Goal: Information Seeking & Learning: Compare options

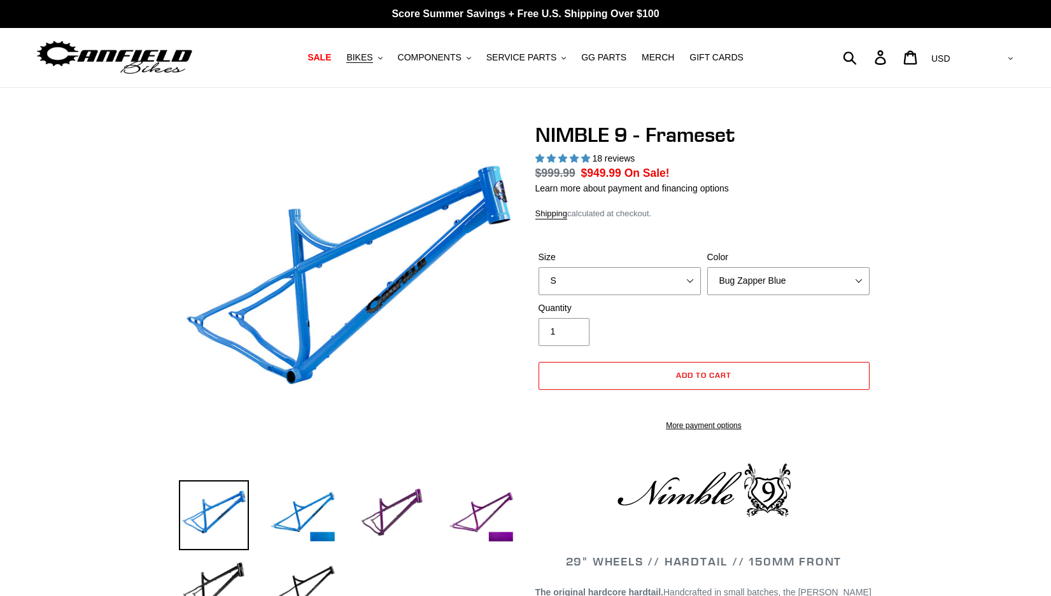
select select "highest-rating"
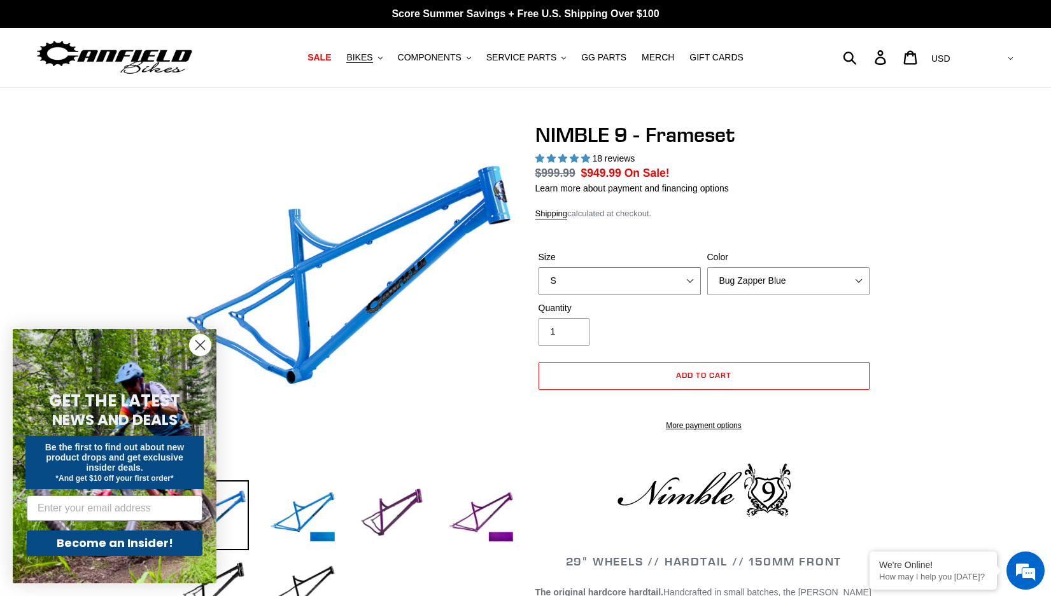
click at [616, 289] on select "S M L XL" at bounding box center [619, 281] width 162 height 28
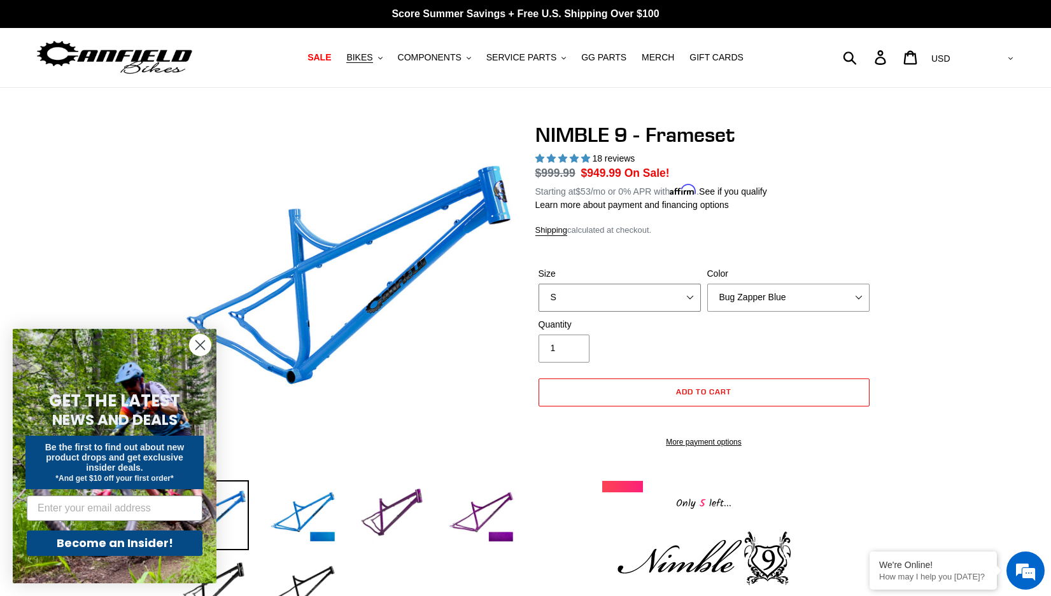
select select "M"
click at [538, 284] on select "S M L XL" at bounding box center [619, 298] width 162 height 28
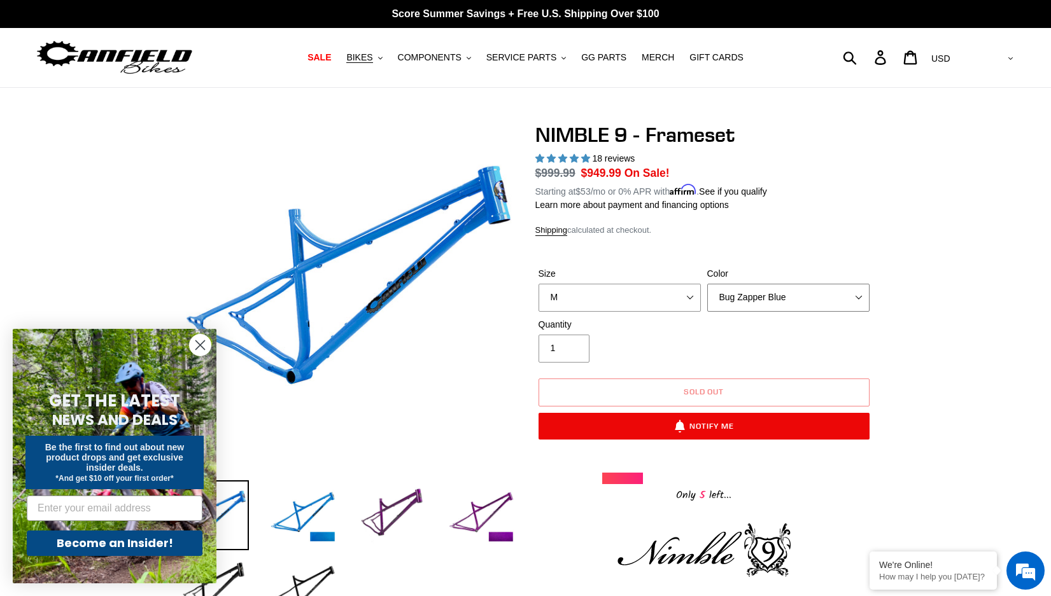
click at [762, 302] on select "Bug Zapper Blue Purple Haze -Sold Out Galaxy Black" at bounding box center [788, 298] width 162 height 28
click at [707, 284] on select "Bug Zapper Blue Purple Haze -Sold Out Galaxy Black" at bounding box center [788, 298] width 162 height 28
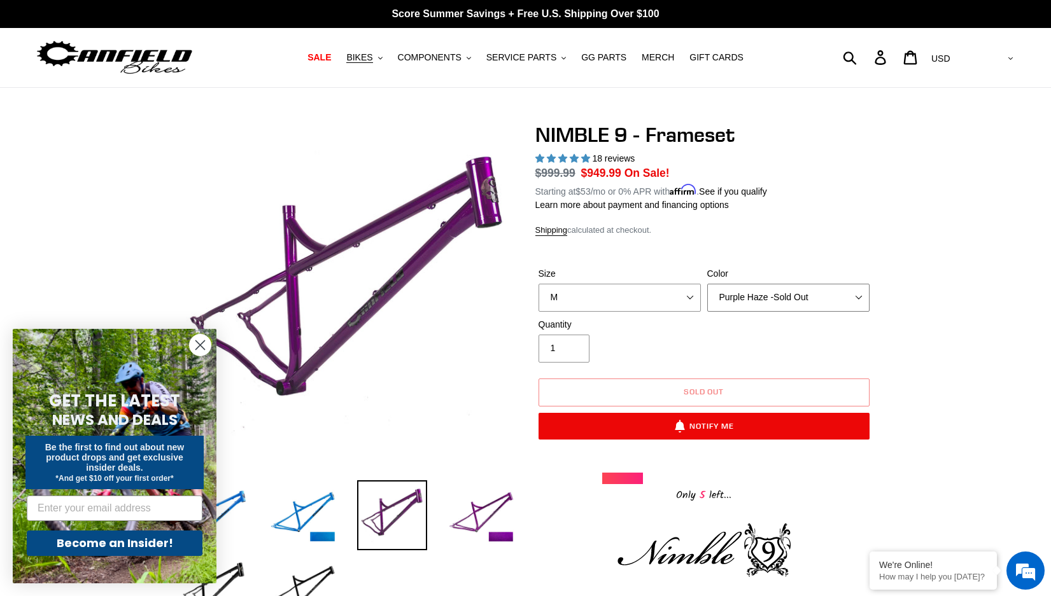
click at [763, 306] on select "Bug Zapper Blue Purple Haze -Sold Out Galaxy Black" at bounding box center [788, 298] width 162 height 28
click at [707, 284] on select "Bug Zapper Blue Purple Haze -Sold Out Galaxy Black" at bounding box center [788, 298] width 162 height 28
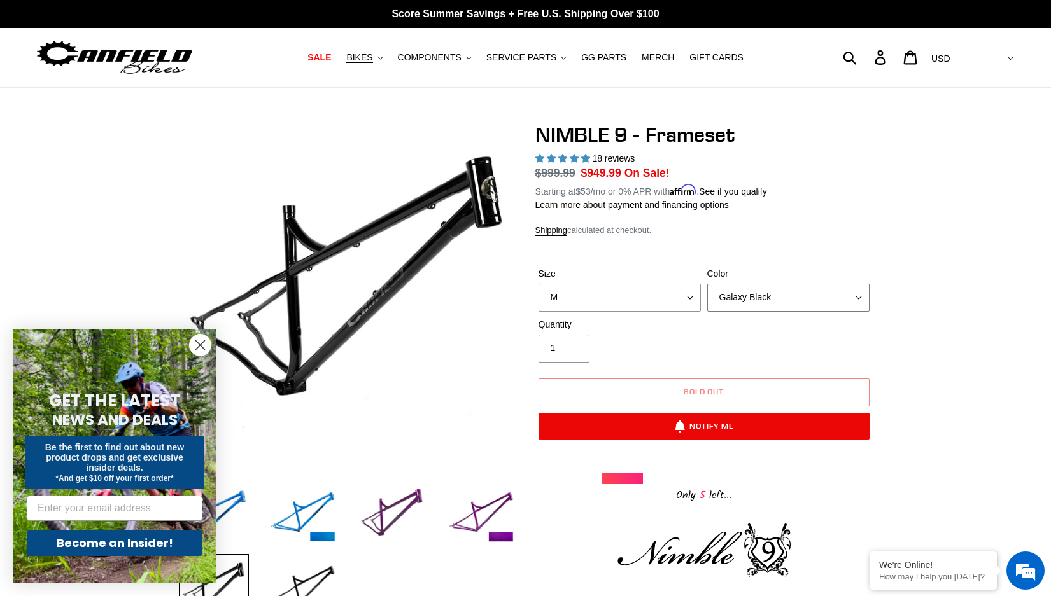
click at [765, 295] on select "Bug Zapper Blue Purple Haze -Sold Out Galaxy Black" at bounding box center [788, 298] width 162 height 28
select select "Bug Zapper Blue"
click at [707, 284] on select "Bug Zapper Blue Purple Haze -Sold Out Galaxy Black" at bounding box center [788, 298] width 162 height 28
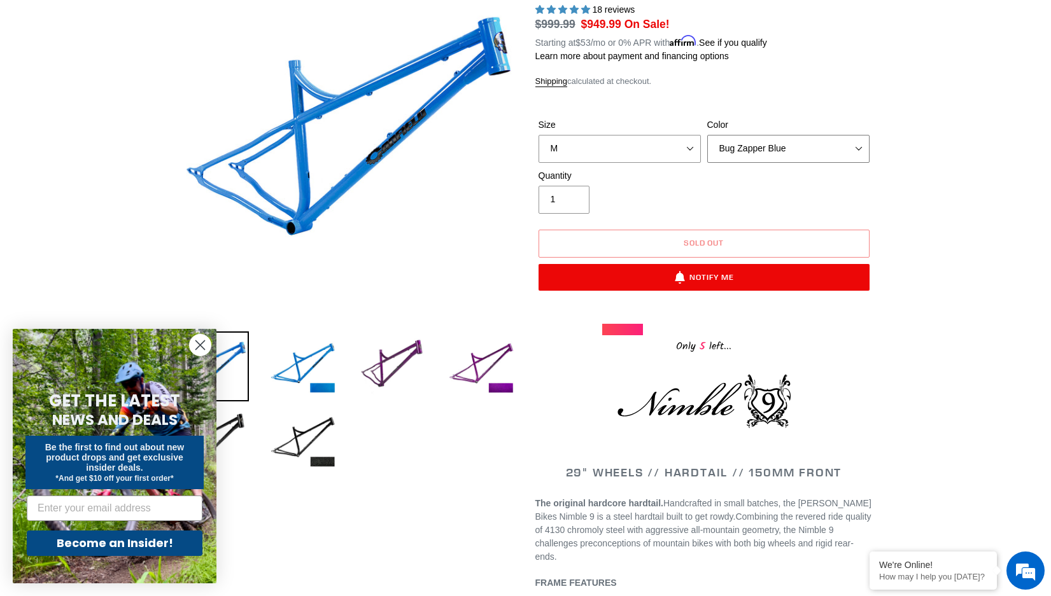
scroll to position [127, 0]
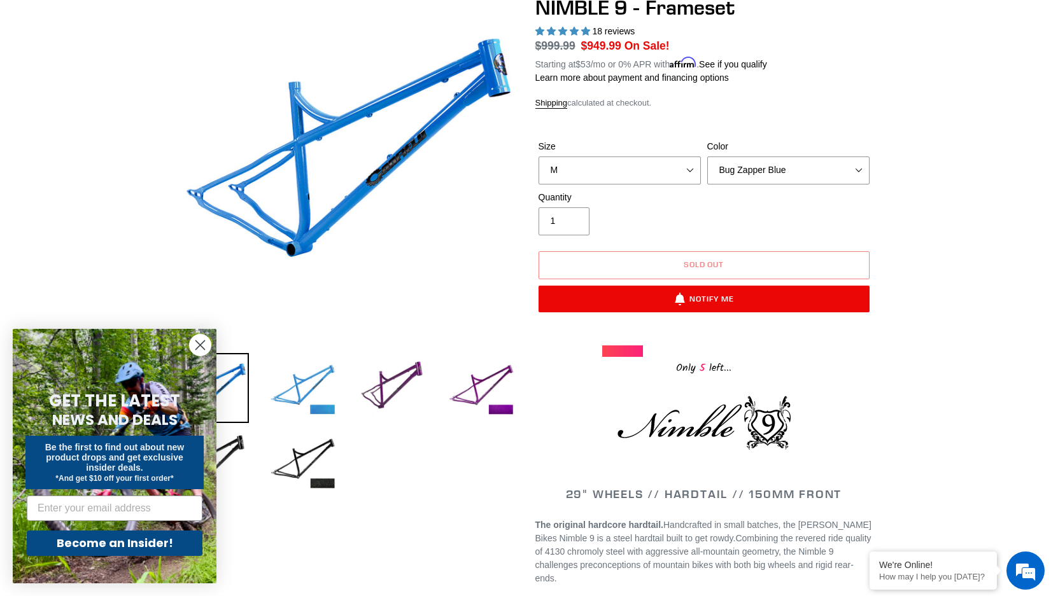
click at [319, 377] on img at bounding box center [303, 388] width 70 height 70
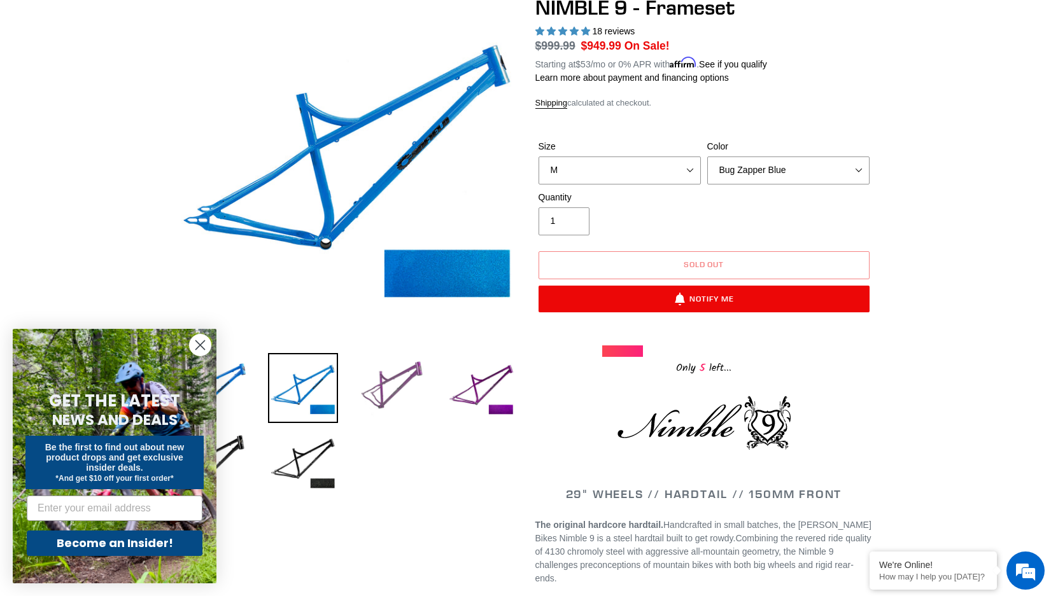
click at [381, 377] on img at bounding box center [392, 388] width 70 height 70
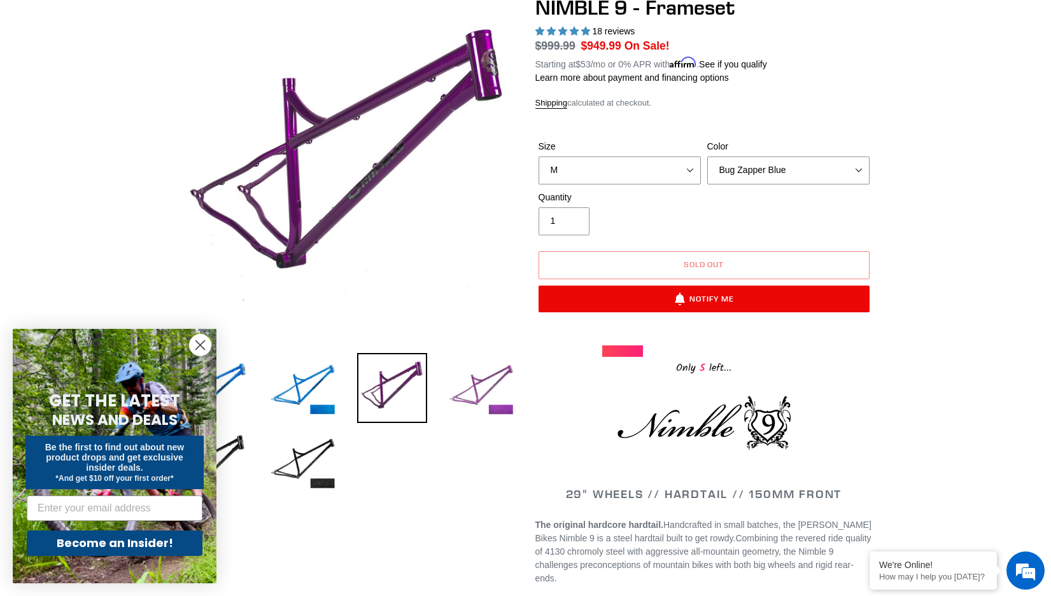
click at [484, 381] on img at bounding box center [481, 388] width 70 height 70
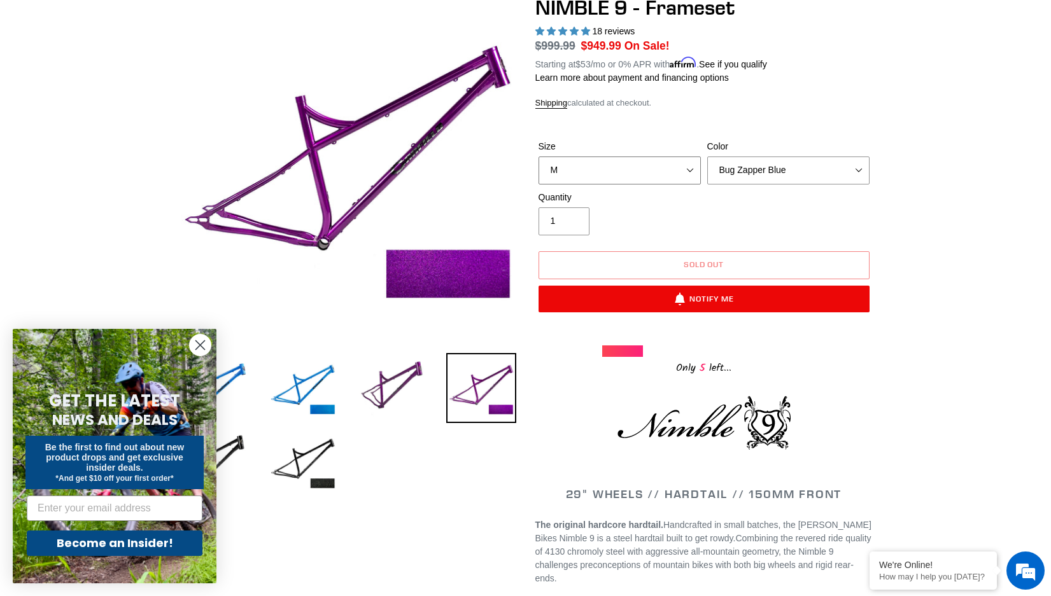
click at [657, 181] on select "S M L XL" at bounding box center [619, 171] width 162 height 28
click at [538, 157] on select "S M L XL" at bounding box center [619, 171] width 162 height 28
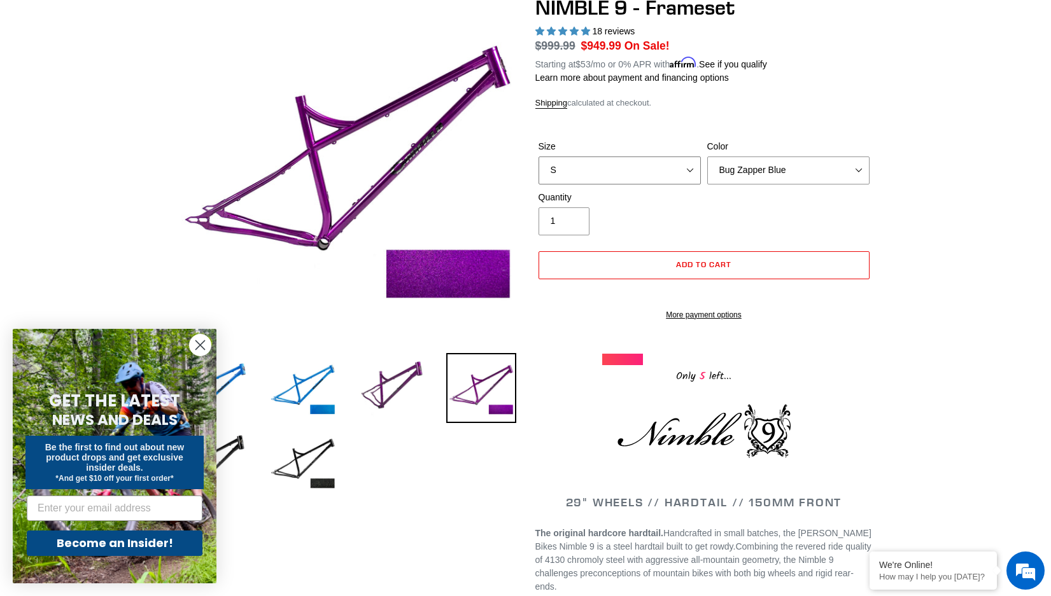
click at [667, 175] on select "S M L XL" at bounding box center [619, 171] width 162 height 28
click at [538, 157] on select "S M L XL" at bounding box center [619, 171] width 162 height 28
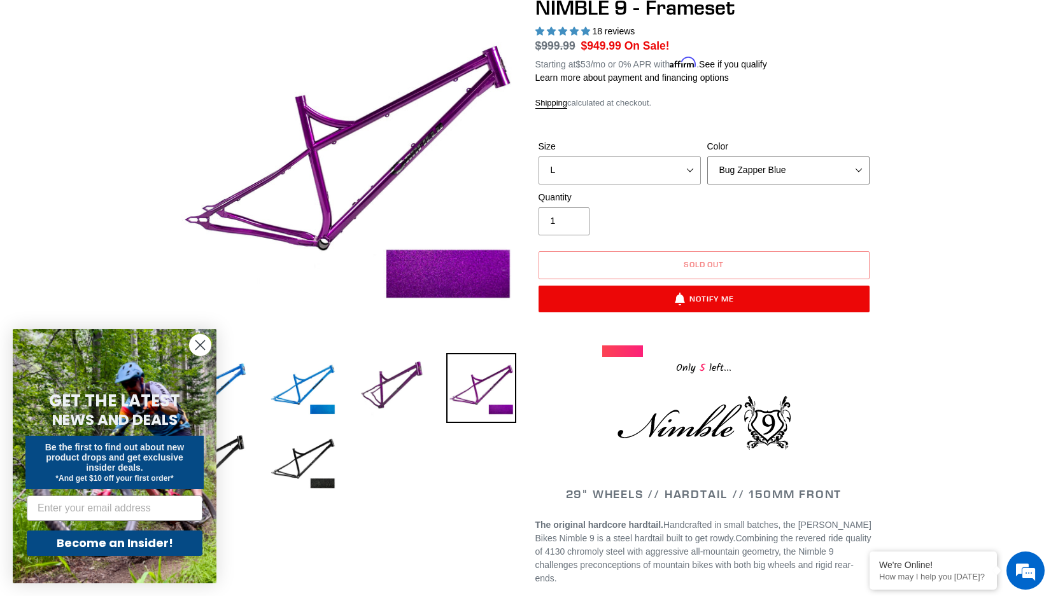
click at [739, 178] on select "Bug Zapper Blue Purple Haze -Sold Out Galaxy Black" at bounding box center [788, 171] width 162 height 28
click at [707, 157] on select "Bug Zapper Blue Purple Haze -Sold Out Galaxy Black" at bounding box center [788, 171] width 162 height 28
click at [640, 172] on select "S M L XL" at bounding box center [619, 171] width 162 height 28
click at [538, 157] on select "S M L XL" at bounding box center [619, 171] width 162 height 28
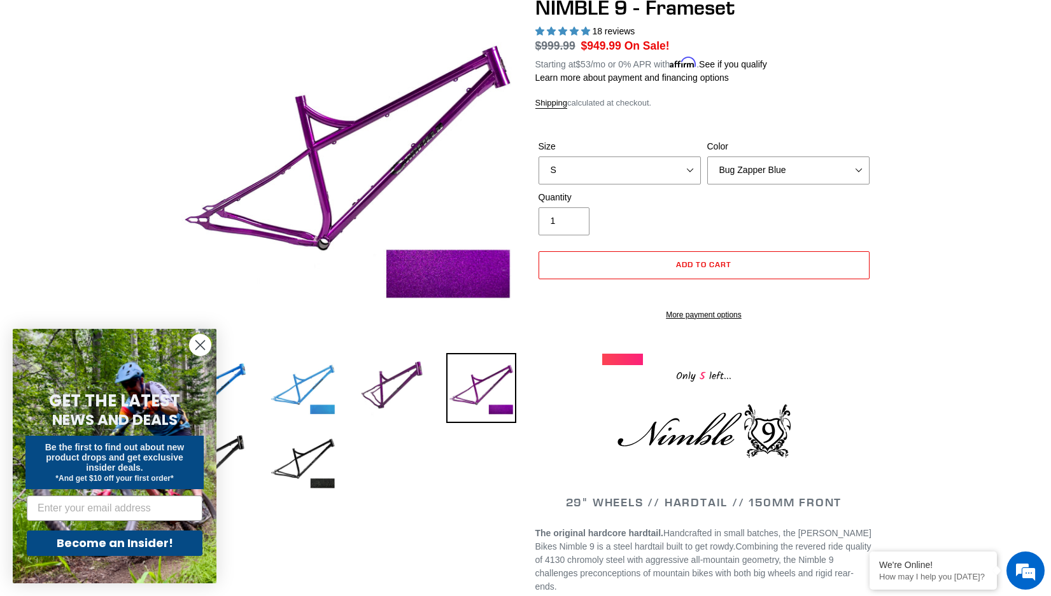
click at [317, 388] on img at bounding box center [303, 388] width 70 height 70
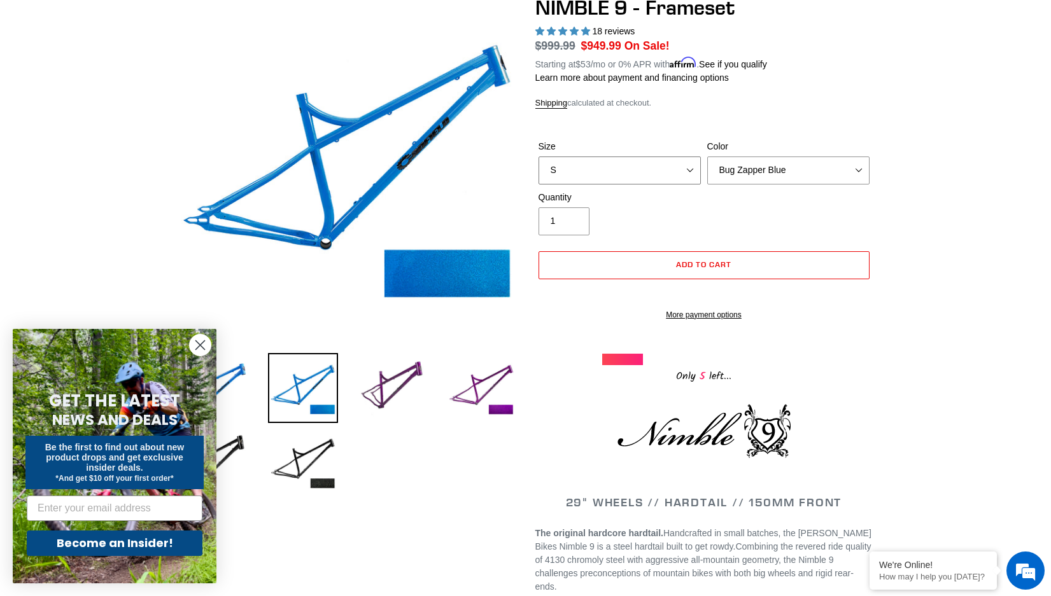
click at [666, 176] on select "S M L XL" at bounding box center [619, 171] width 162 height 28
select select "M"
click at [538, 157] on select "S M L XL" at bounding box center [619, 171] width 162 height 28
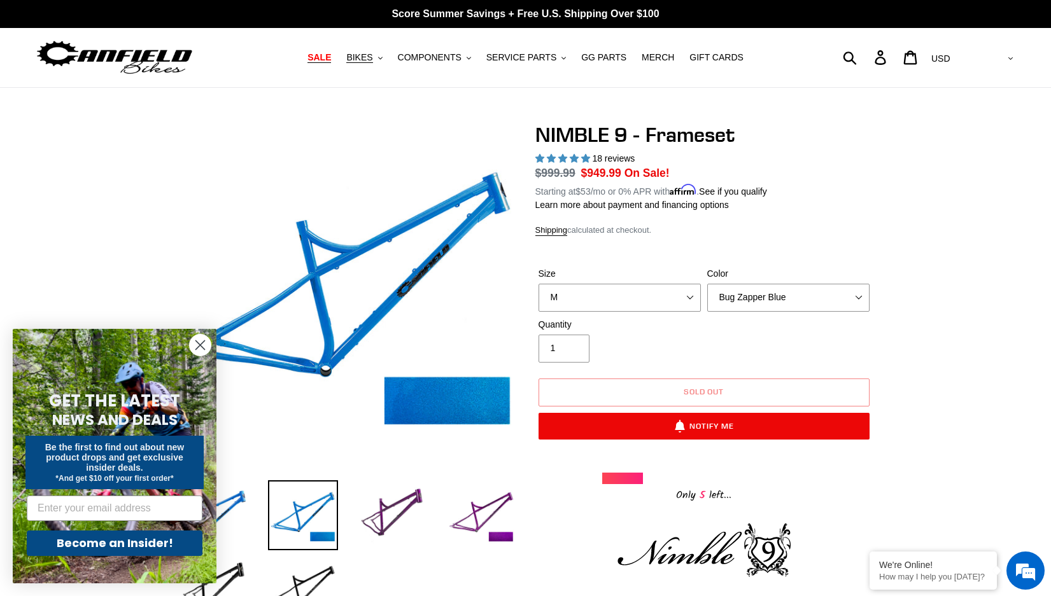
click at [331, 56] on span "SALE" at bounding box center [319, 57] width 24 height 11
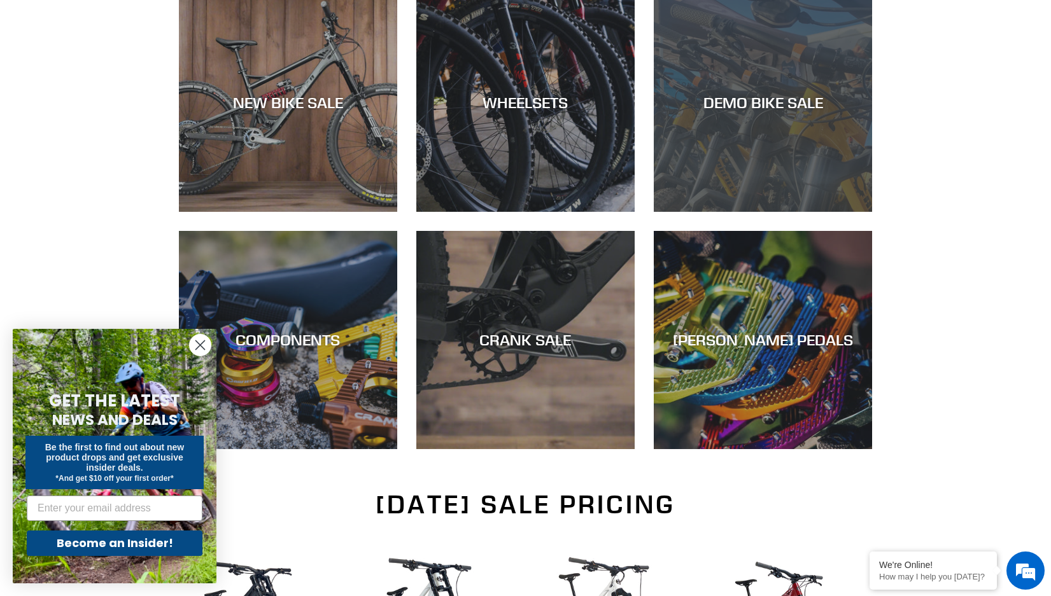
click at [770, 212] on div "DEMO BIKE SALE" at bounding box center [763, 212] width 218 height 0
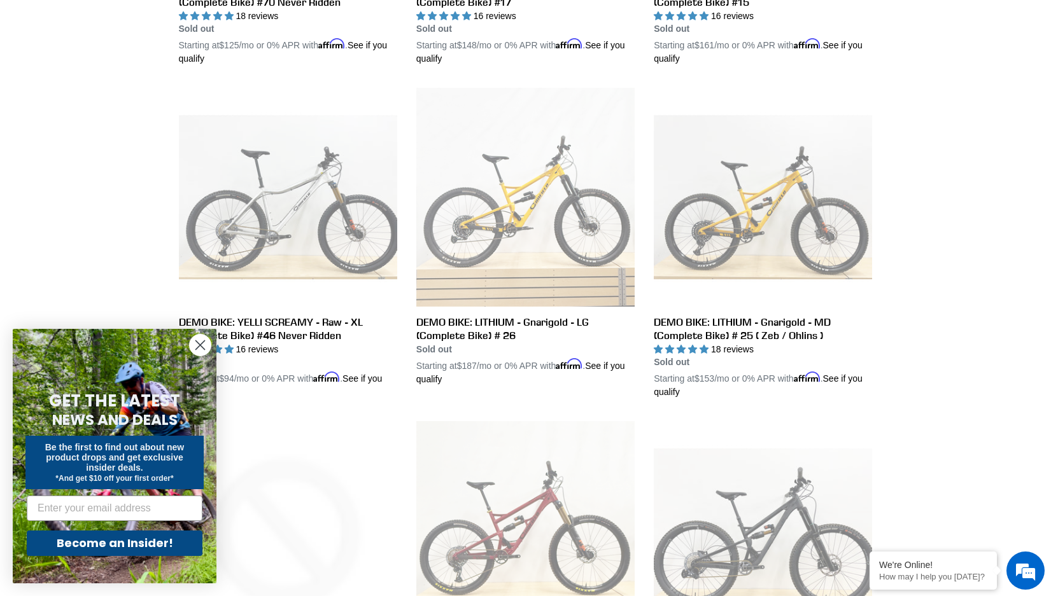
scroll to position [1591, 0]
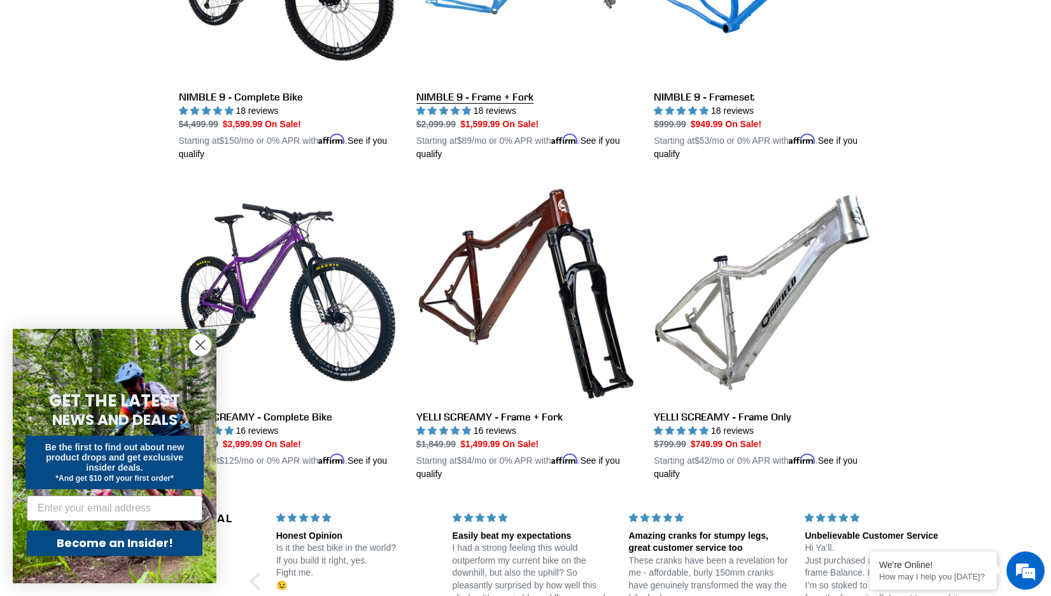
scroll to position [2291, 0]
